Goal: Check status: Check status

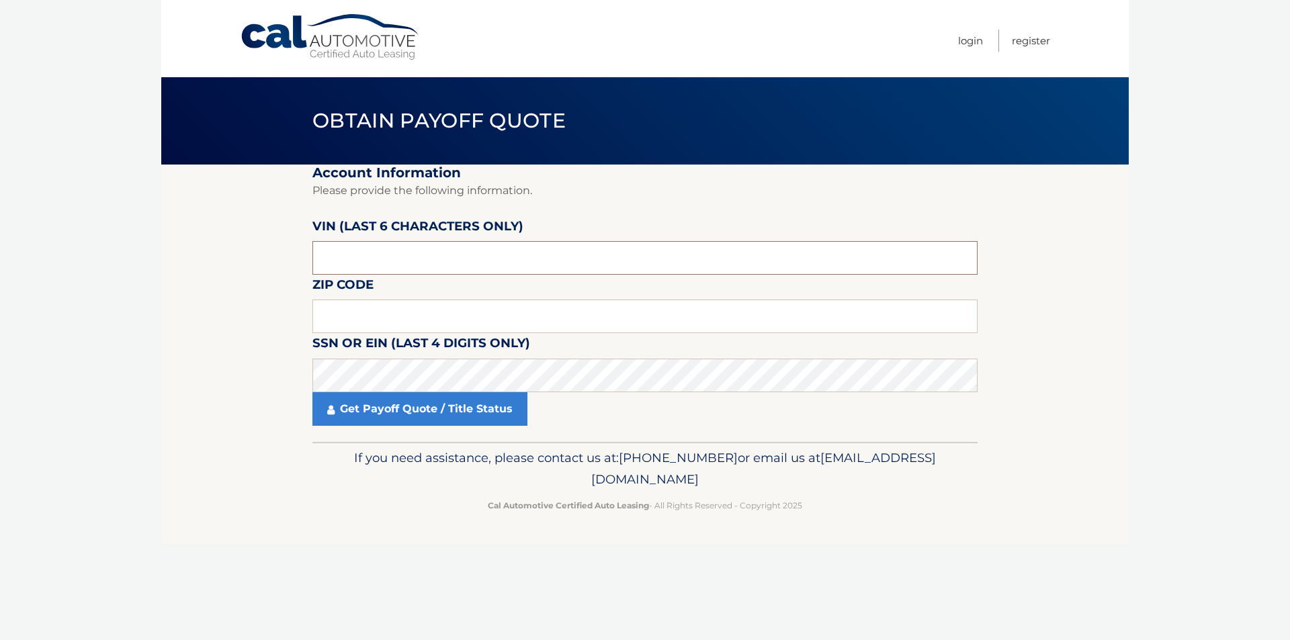
click at [402, 263] on input "text" at bounding box center [644, 258] width 665 height 34
drag, startPoint x: 418, startPoint y: 318, endPoint x: 403, endPoint y: 304, distance: 20.9
click at [418, 318] on input "text" at bounding box center [644, 317] width 665 height 34
type input "11731"
click button "For Originating Dealer" at bounding box center [0, 0] width 0 height 0
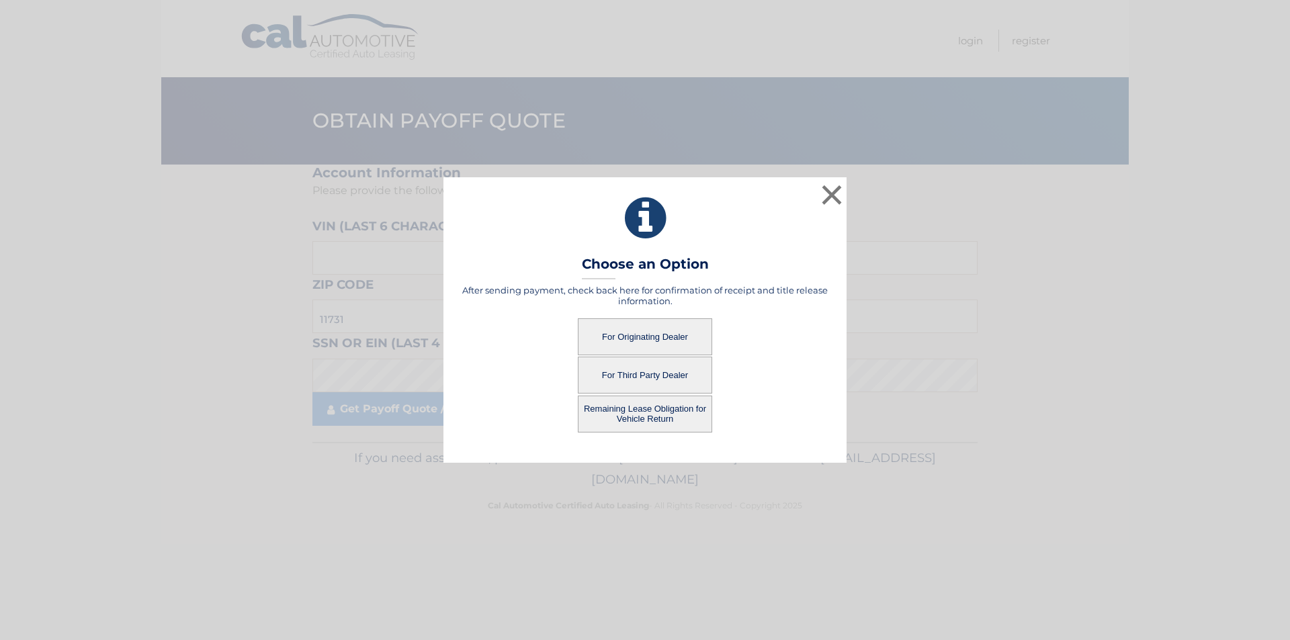
click at [615, 327] on button "For Originating Dealer" at bounding box center [645, 336] width 134 height 37
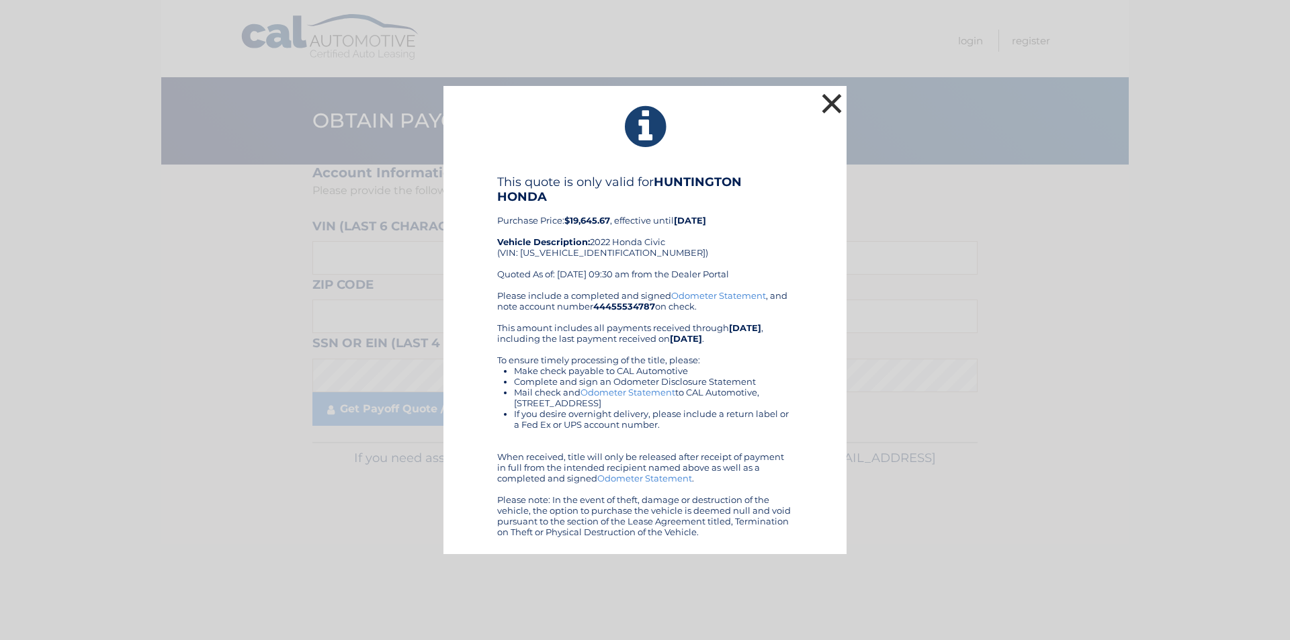
click at [823, 104] on button "×" at bounding box center [831, 103] width 27 height 27
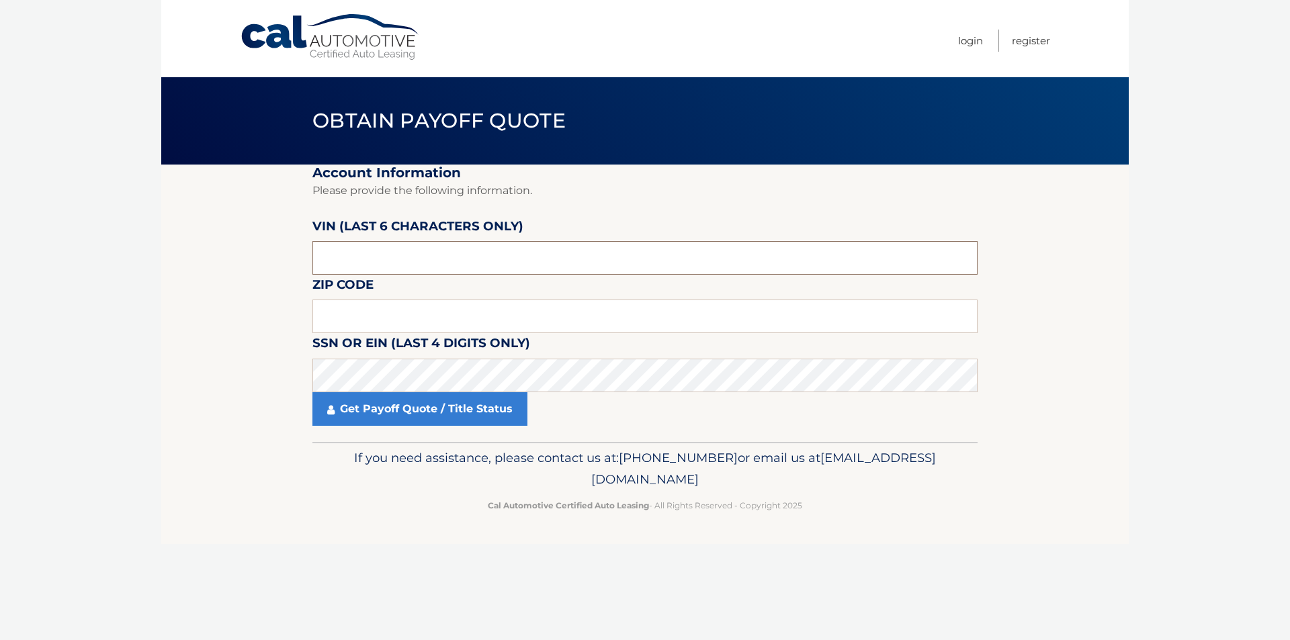
click at [429, 247] on input "text" at bounding box center [644, 258] width 665 height 34
click at [588, 301] on input "text" at bounding box center [644, 317] width 665 height 34
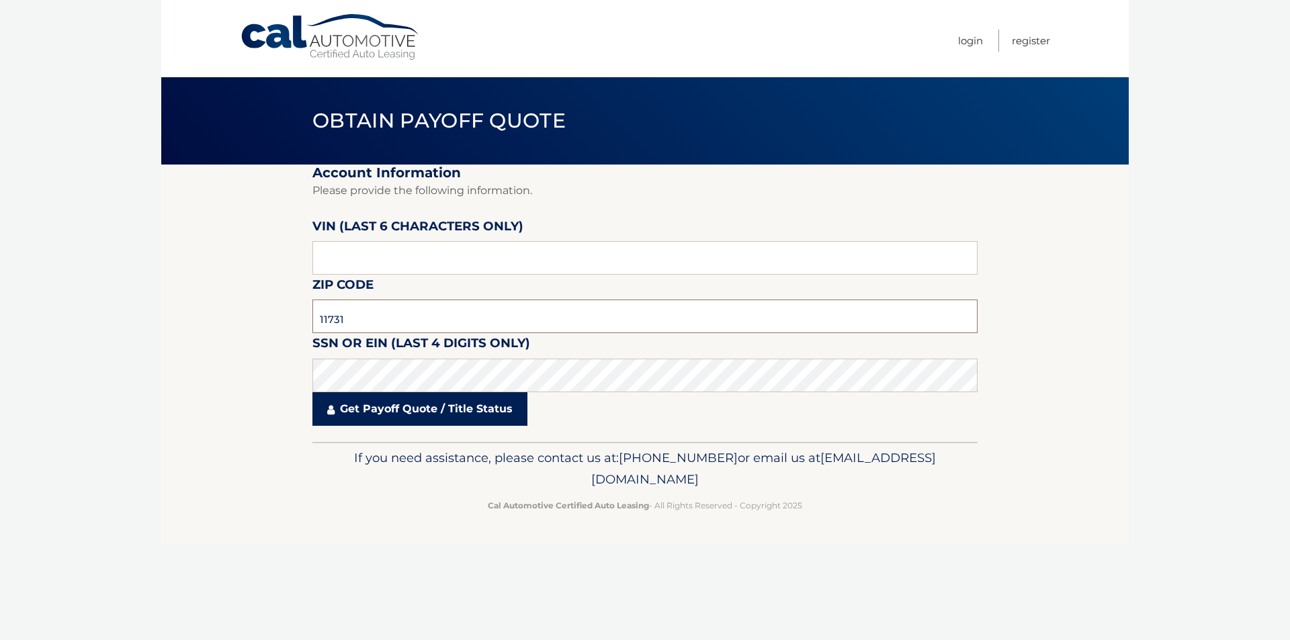
type input "11731"
click at [450, 405] on link "Get Payoff Quote / Title Status" at bounding box center [419, 409] width 215 height 34
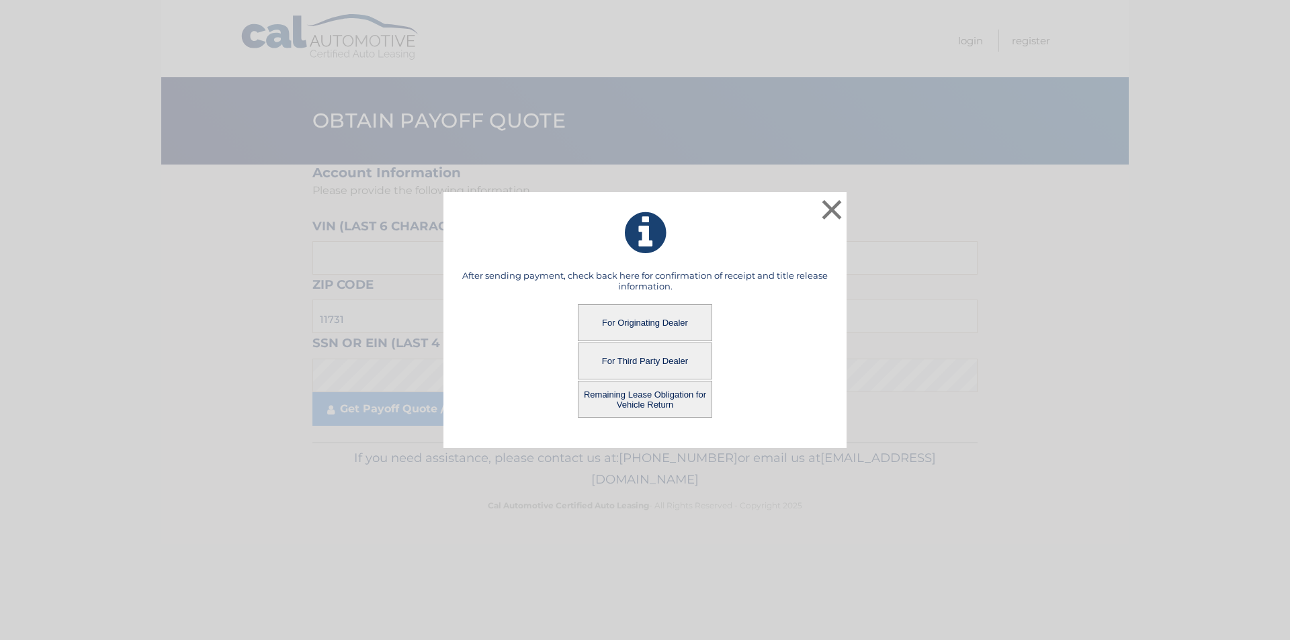
click at [679, 398] on button "Remaining Lease Obligation for Vehicle Return" at bounding box center [645, 399] width 134 height 37
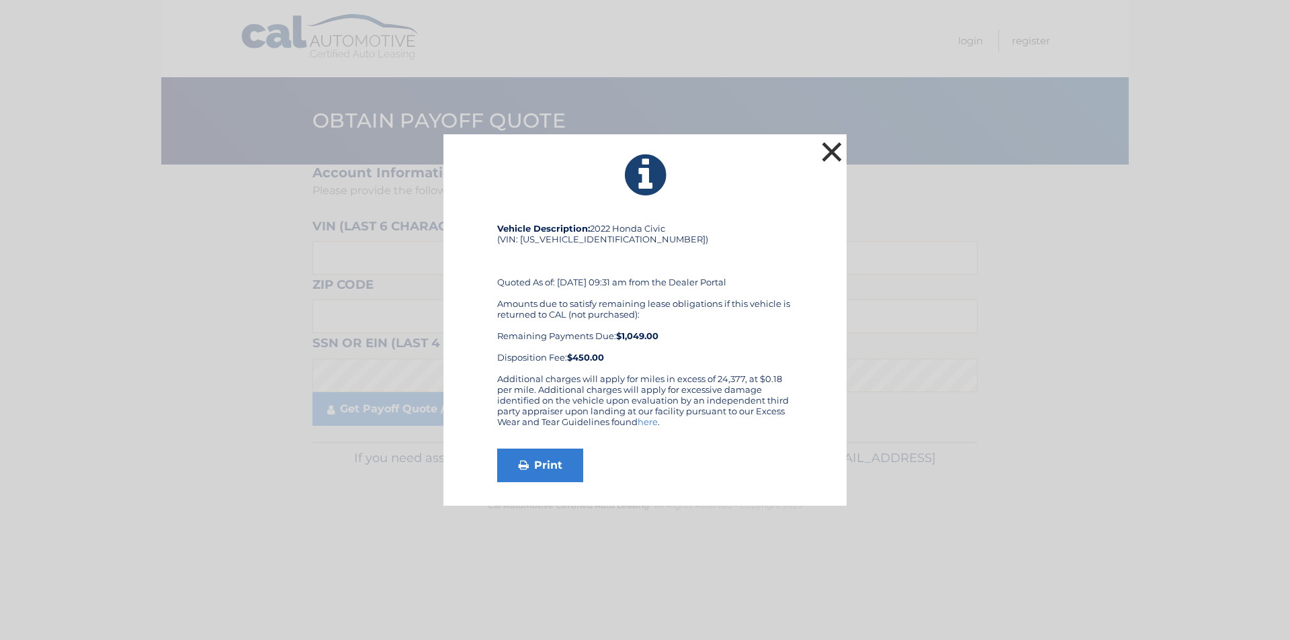
click at [835, 140] on button "×" at bounding box center [831, 151] width 27 height 27
